Goal: Transaction & Acquisition: Book appointment/travel/reservation

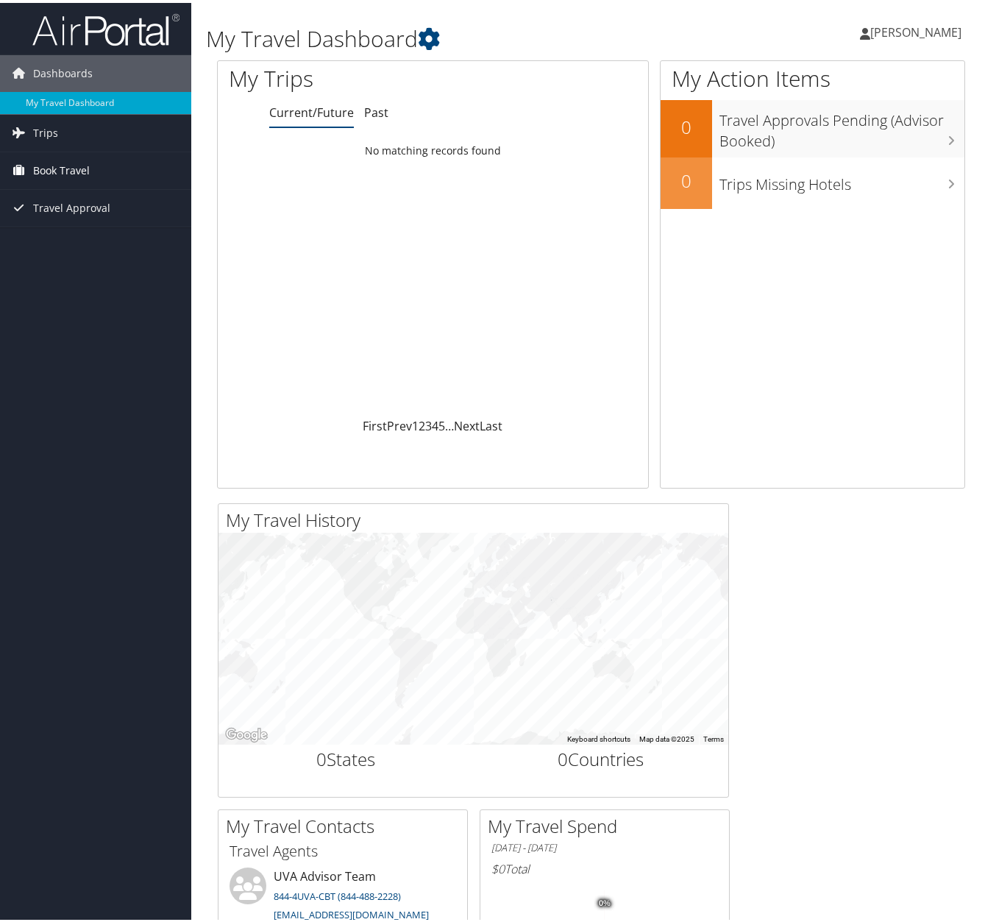
click at [60, 168] on span "Book Travel" at bounding box center [61, 167] width 57 height 37
click at [55, 244] on link "Book/Manage Online Trips" at bounding box center [95, 241] width 191 height 22
click at [51, 167] on span "Book Travel" at bounding box center [61, 167] width 57 height 37
click at [58, 238] on link "Book/Manage Online Trips" at bounding box center [95, 241] width 191 height 22
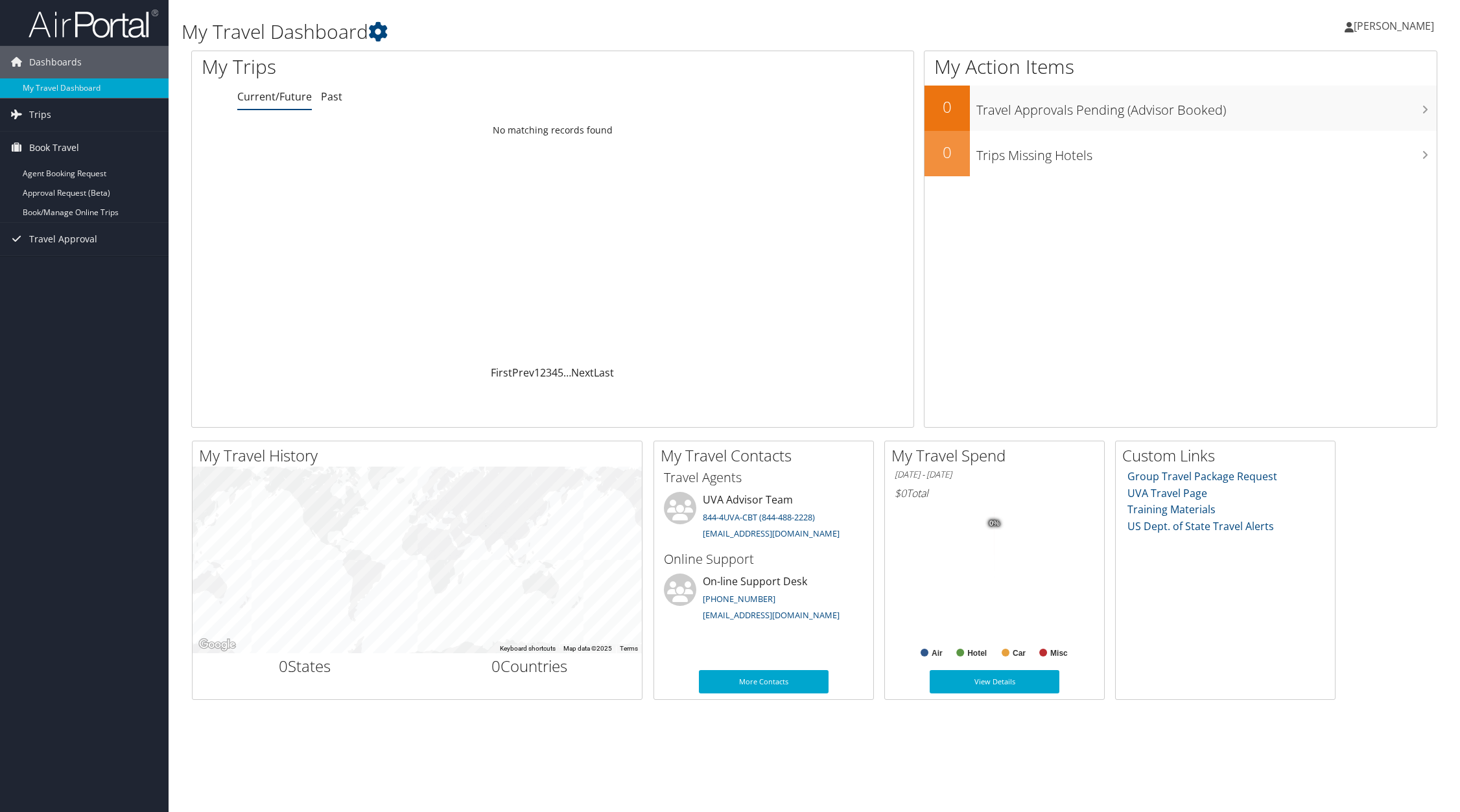
click at [867, 6] on link "[PERSON_NAME]" at bounding box center [1396, 26] width 102 height 39
click at [867, 25] on span "[PERSON_NAME]" at bounding box center [1393, 26] width 80 height 14
click at [867, 18] on span "[PERSON_NAME]" at bounding box center [1393, 26] width 80 height 14
click at [867, 205] on link "Sign Out" at bounding box center [1361, 210] width 145 height 22
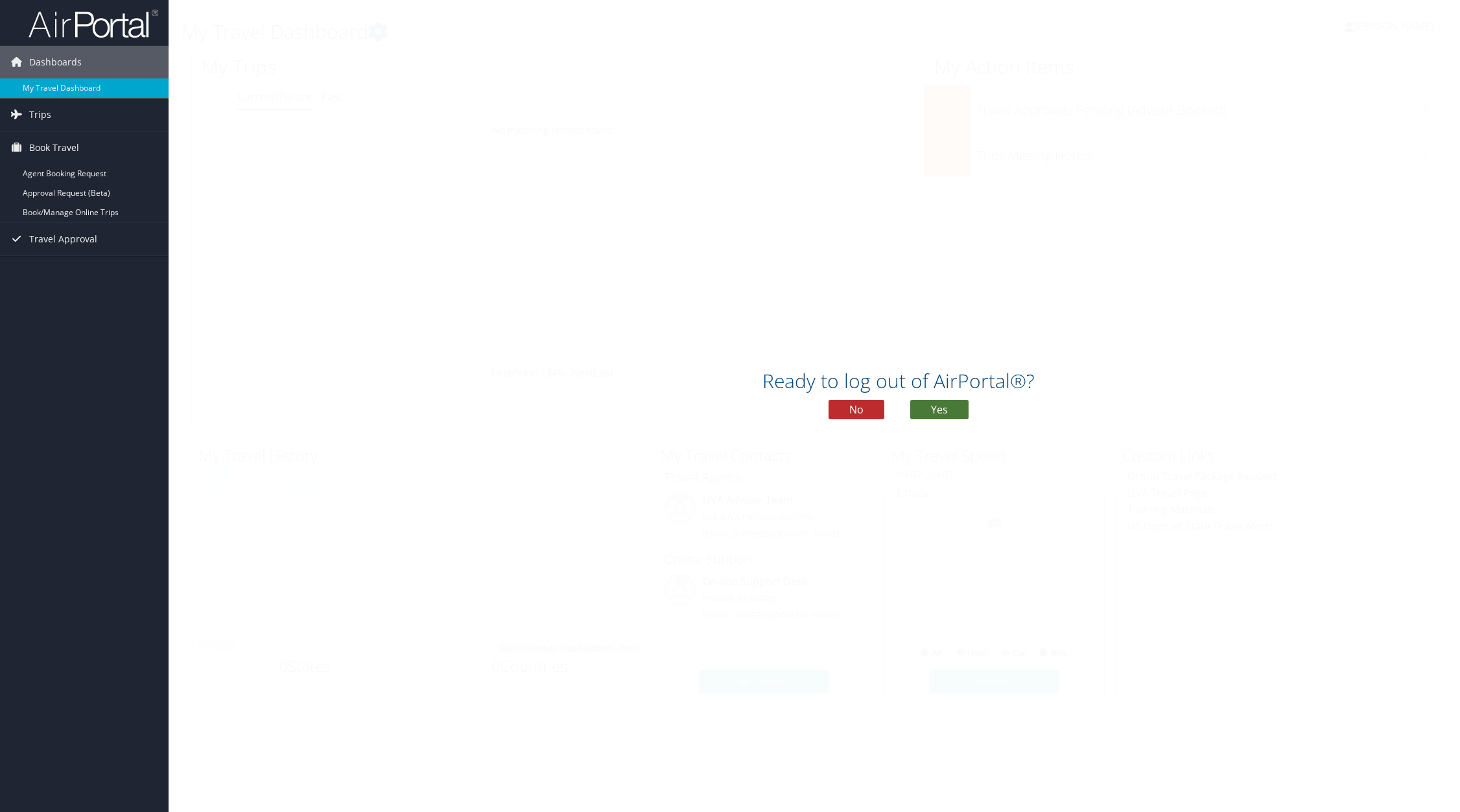
click at [867, 407] on button "Yes" at bounding box center [939, 410] width 58 height 19
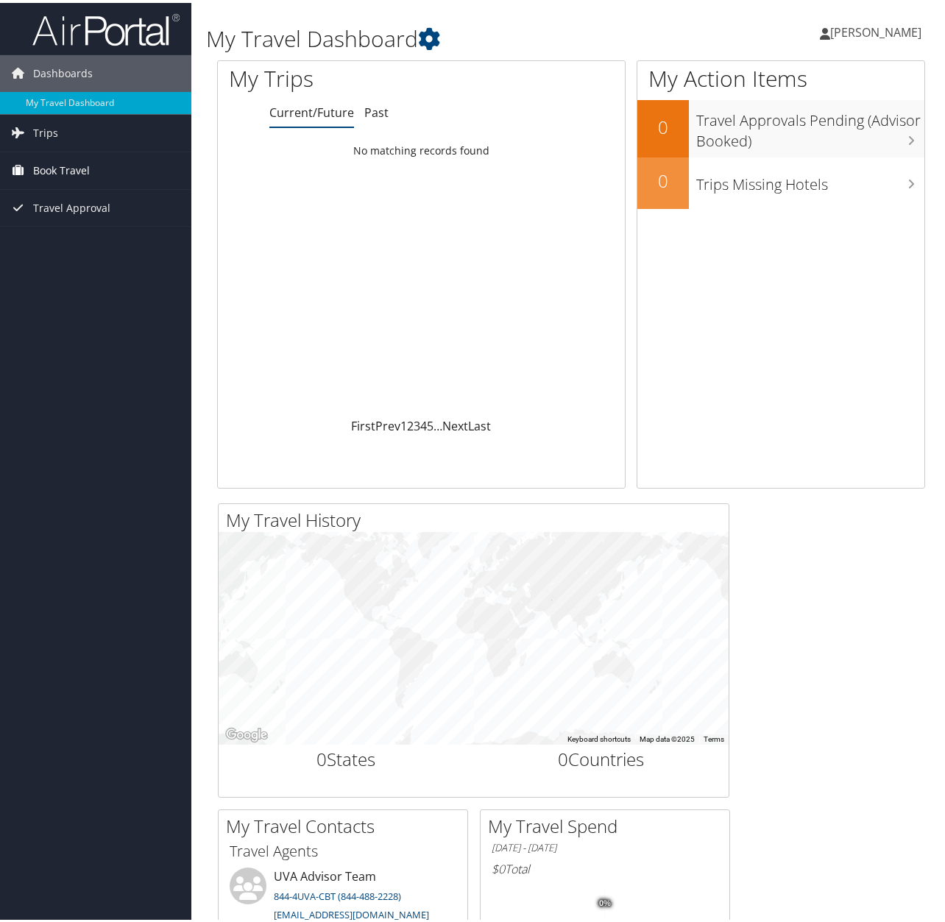
click at [67, 166] on span "Book Travel" at bounding box center [61, 167] width 57 height 37
click at [57, 242] on link "Book/Manage Online Trips" at bounding box center [95, 241] width 191 height 22
click at [881, 29] on span "[PERSON_NAME]" at bounding box center [875, 29] width 91 height 16
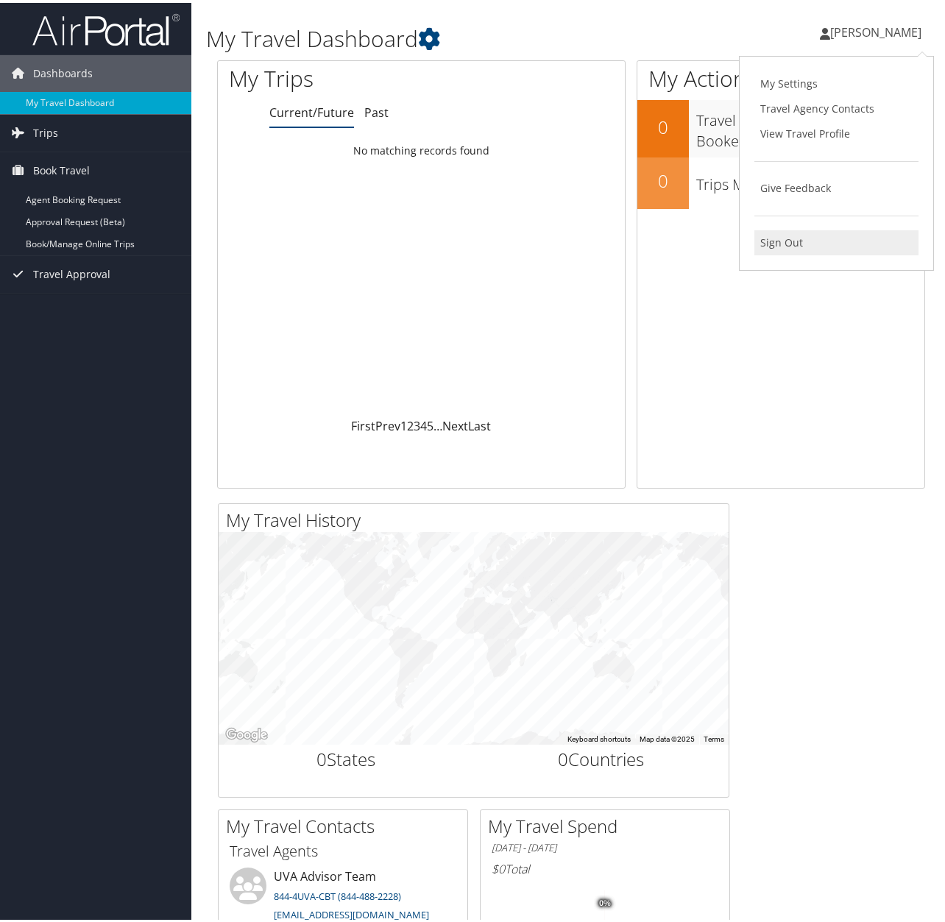
click at [796, 235] on link "Sign Out" at bounding box center [836, 239] width 164 height 25
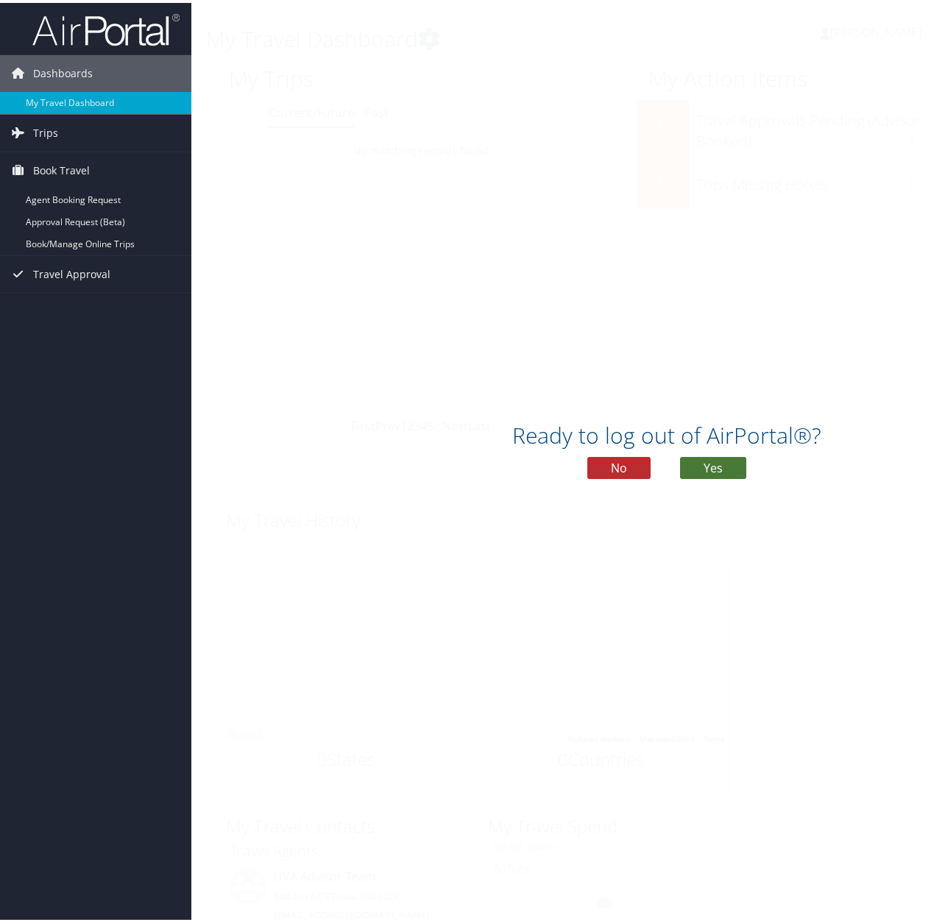
click at [703, 461] on button "Yes" at bounding box center [713, 465] width 66 height 22
